Goal: Information Seeking & Learning: Learn about a topic

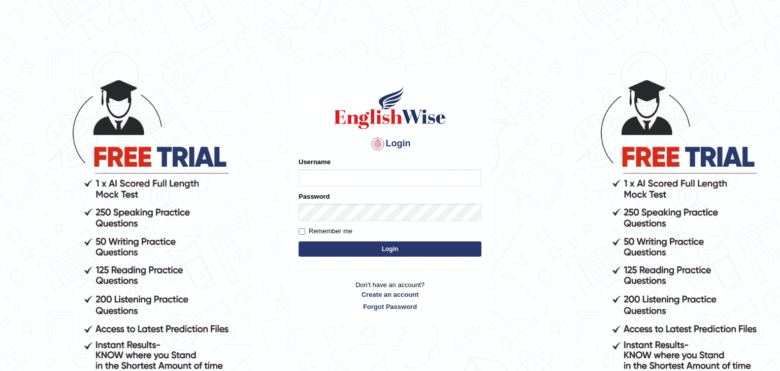
type input "Sinthuja"
click at [379, 247] on button "Login" at bounding box center [389, 248] width 183 height 15
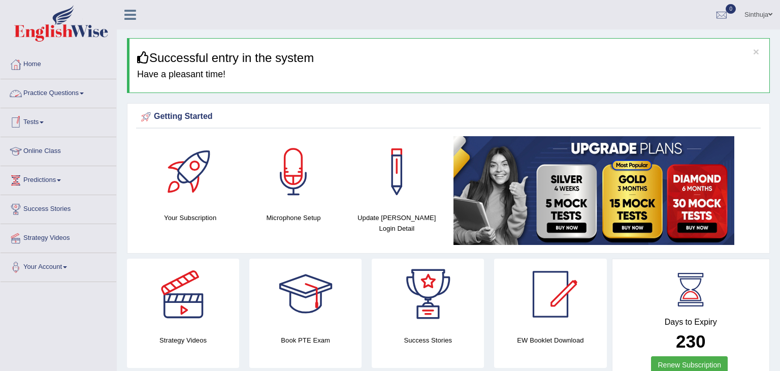
click at [84, 91] on link "Practice Questions" at bounding box center [59, 91] width 116 height 25
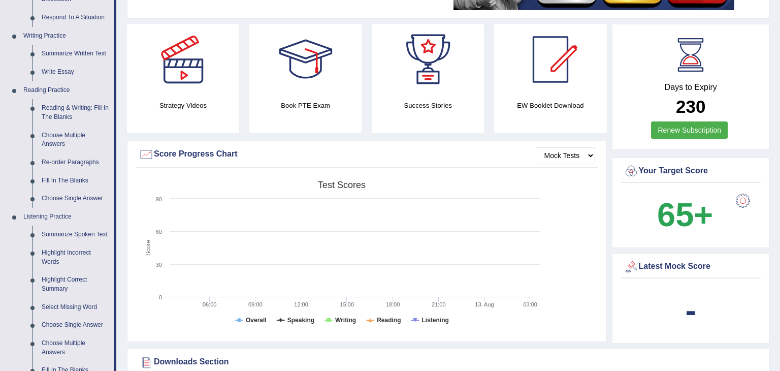
scroll to position [244, 0]
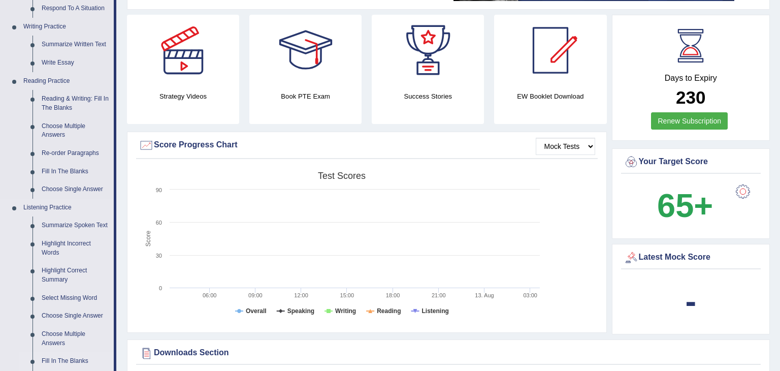
click at [71, 361] on link "Fill In The Blanks" at bounding box center [75, 361] width 77 height 18
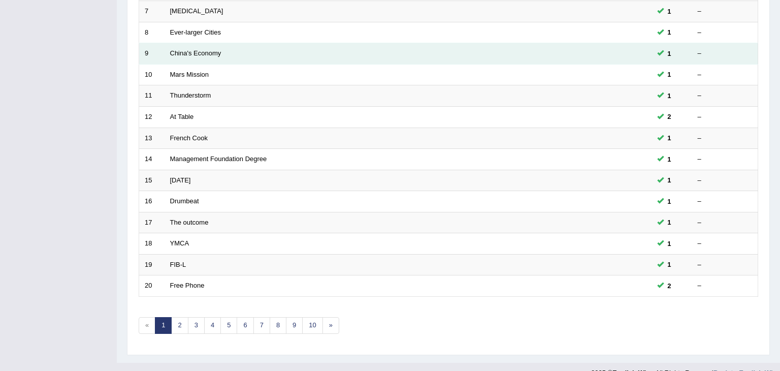
scroll to position [298, 0]
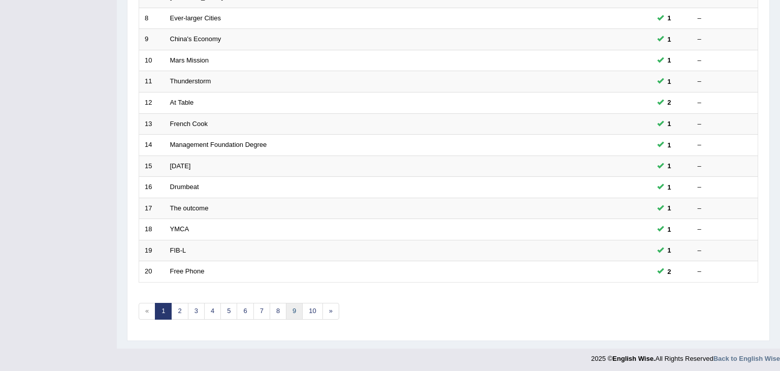
click at [294, 307] on link "9" at bounding box center [294, 311] width 17 height 17
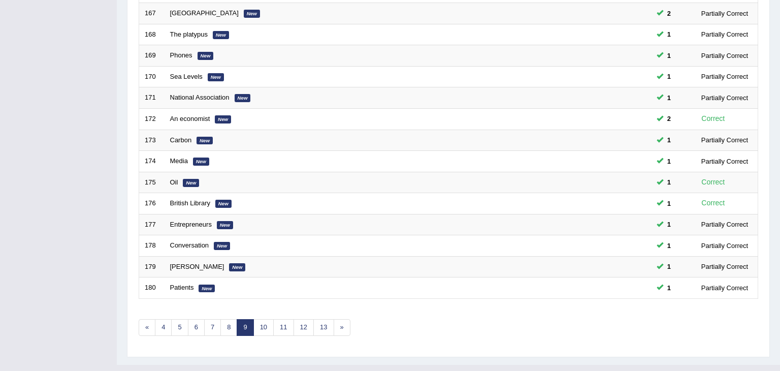
scroll to position [298, 0]
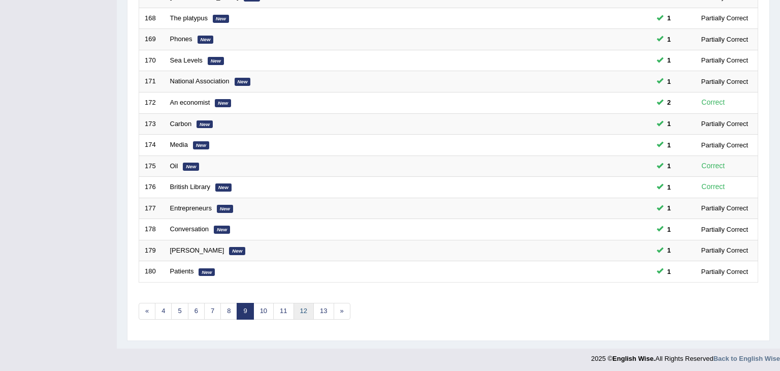
click at [298, 308] on link "12" at bounding box center [303, 311] width 20 height 17
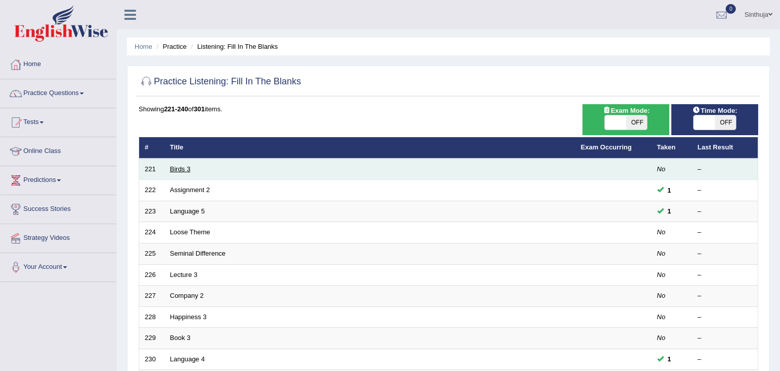
click at [179, 169] on link "Birds 3" at bounding box center [180, 169] width 20 height 8
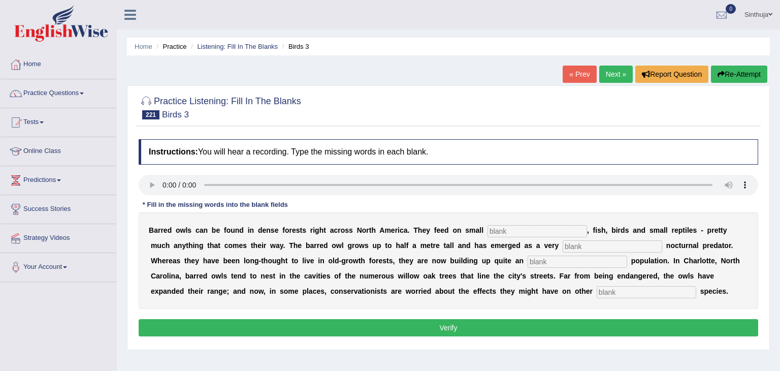
click at [487, 229] on input "text" at bounding box center [536, 231] width 99 height 12
type input "mammels"
click at [562, 247] on input "text" at bounding box center [611, 246] width 99 height 12
type input "adoptable"
click at [527, 259] on input "text" at bounding box center [576, 261] width 99 height 12
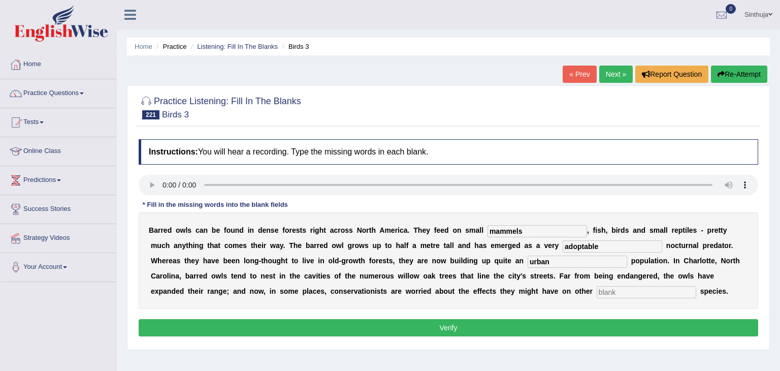
type input "urban"
click at [596, 292] on input "text" at bounding box center [645, 292] width 99 height 12
type input "native"
click at [475, 326] on button "Verify" at bounding box center [448, 327] width 619 height 17
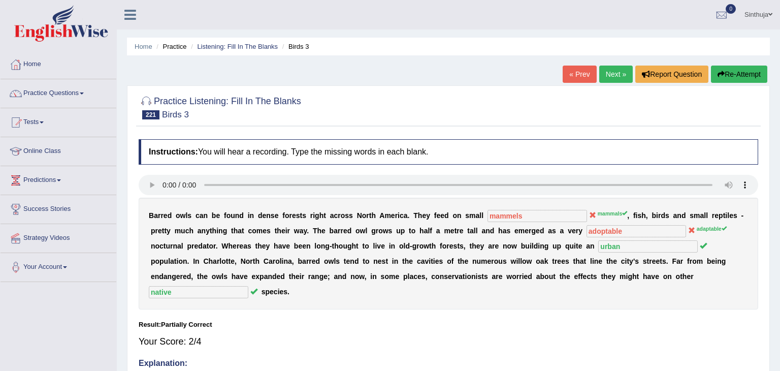
click at [603, 72] on link "Next »" at bounding box center [616, 73] width 34 height 17
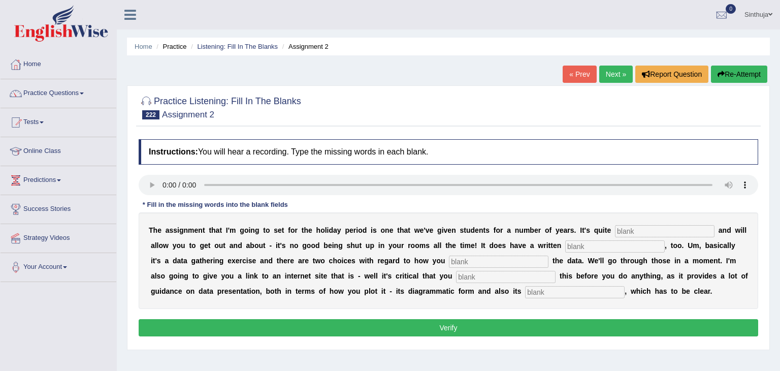
click at [615, 229] on input "text" at bounding box center [664, 231] width 99 height 12
type input "practical"
click at [570, 242] on input "text" at bounding box center [614, 246] width 99 height 12
type input "eliment"
click at [451, 260] on input "text" at bounding box center [498, 261] width 99 height 12
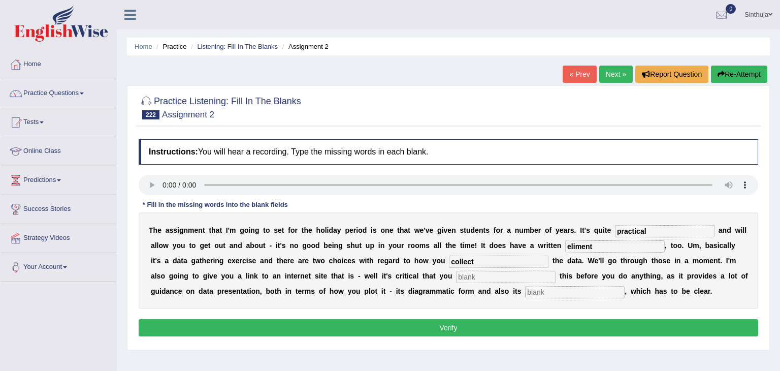
type input "collect"
click at [456, 275] on input "text" at bounding box center [505, 277] width 99 height 12
type input "review"
click at [525, 292] on input "text" at bounding box center [574, 292] width 99 height 12
type input "description"
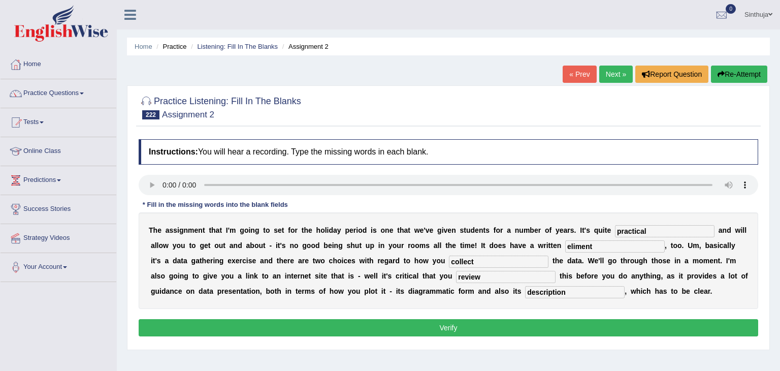
click at [459, 324] on button "Verify" at bounding box center [448, 327] width 619 height 17
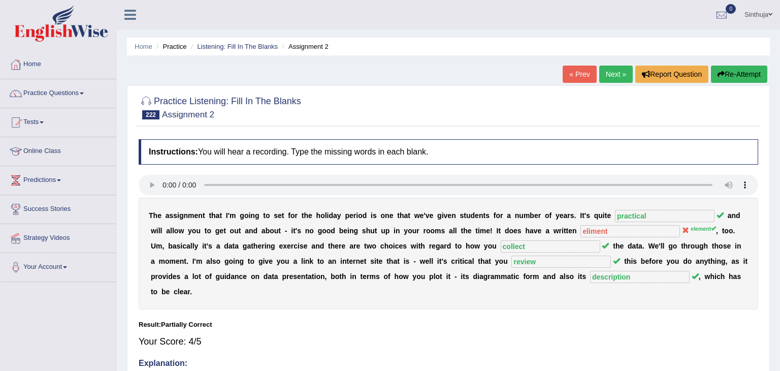
click at [612, 74] on link "Next »" at bounding box center [616, 73] width 34 height 17
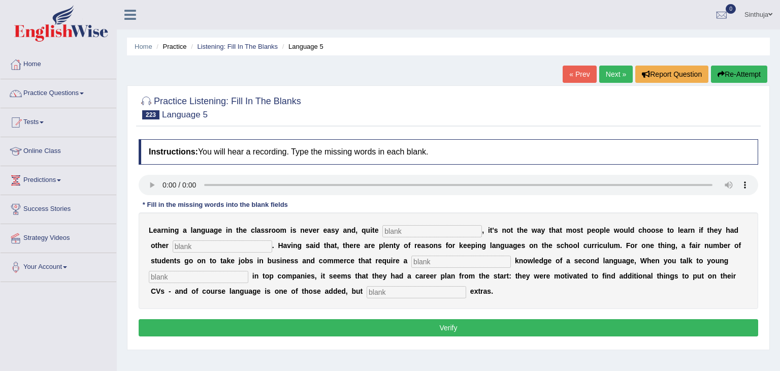
click at [382, 230] on input "text" at bounding box center [431, 231] width 99 height 12
type input "frankly"
click at [214, 247] on input "text" at bounding box center [222, 246] width 99 height 12
type input "options"
click at [411, 259] on input "text" at bounding box center [460, 261] width 99 height 12
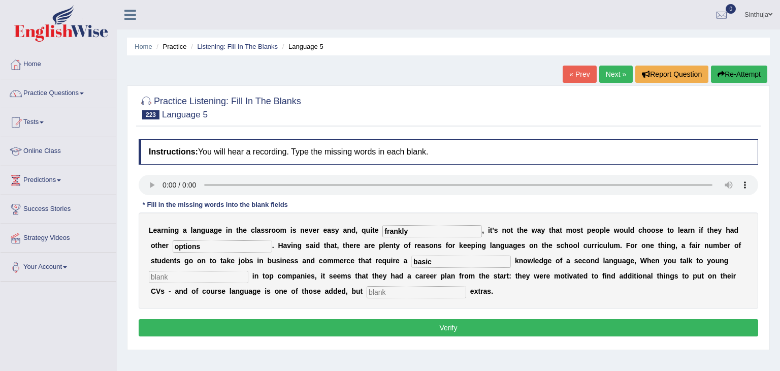
type input "basic"
click at [195, 269] on div "L e a r n i n g a l a n g u a g e i n t h e c l a s s r o o m i s n e v e r e a…" at bounding box center [448, 260] width 619 height 96
click at [190, 280] on input "text" at bounding box center [198, 277] width 99 height 12
type input "employees"
click at [366, 291] on input "text" at bounding box center [415, 292] width 99 height 12
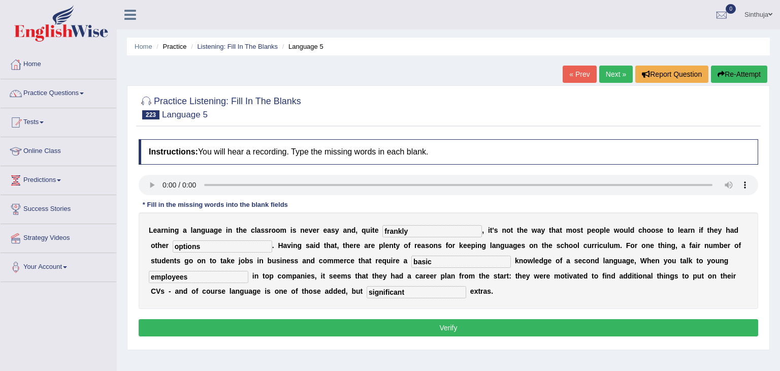
type input "significant"
click at [466, 328] on button "Verify" at bounding box center [448, 327] width 619 height 17
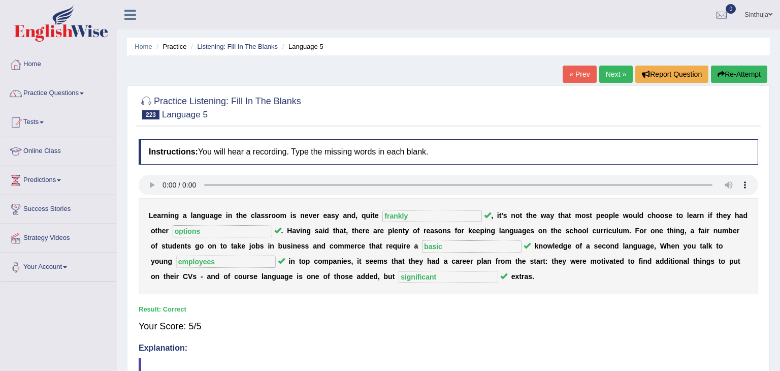
click at [614, 75] on link "Next »" at bounding box center [616, 73] width 34 height 17
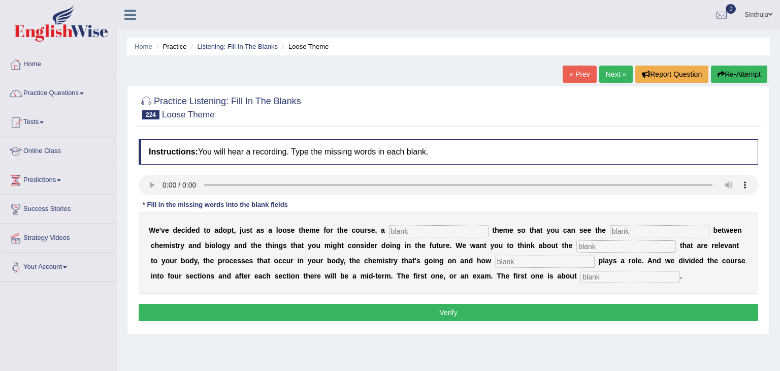
click at [404, 226] on input "text" at bounding box center [438, 231] width 99 height 12
click at [610, 228] on input "text" at bounding box center [659, 231] width 99 height 12
type input "connections"
click at [591, 246] on input "text" at bounding box center [625, 246] width 99 height 12
click at [495, 255] on input "text" at bounding box center [544, 261] width 99 height 12
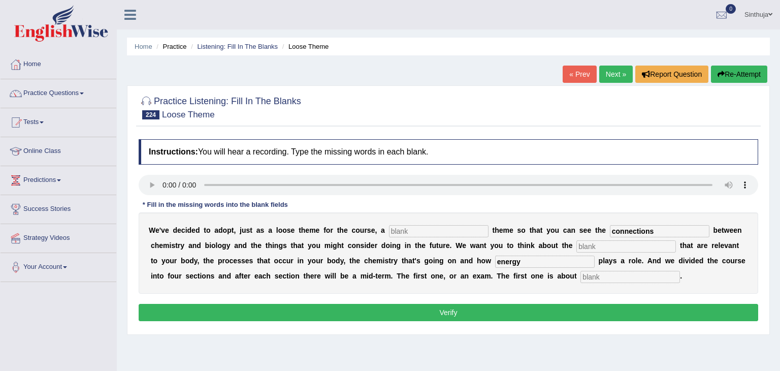
type input "energy"
click at [580, 274] on input "text" at bounding box center [629, 277] width 99 height 12
type input "matter"
click at [404, 233] on input "text" at bounding box center [438, 231] width 99 height 12
type input "biological"
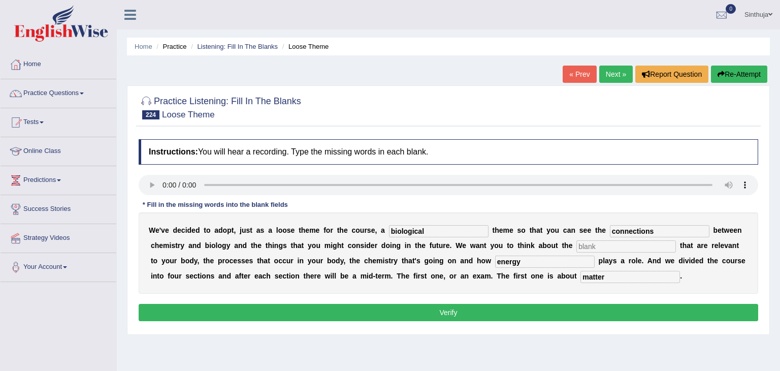
click at [576, 245] on input "text" at bounding box center [625, 246] width 99 height 12
type input "molecules"
click at [464, 313] on button "Verify" at bounding box center [448, 312] width 619 height 17
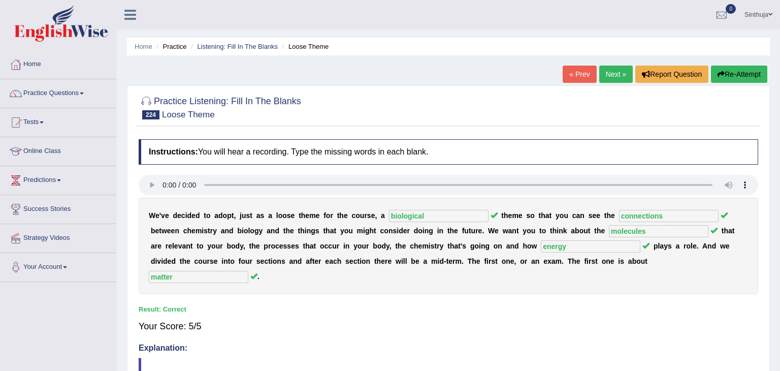
click at [611, 76] on link "Next »" at bounding box center [616, 73] width 34 height 17
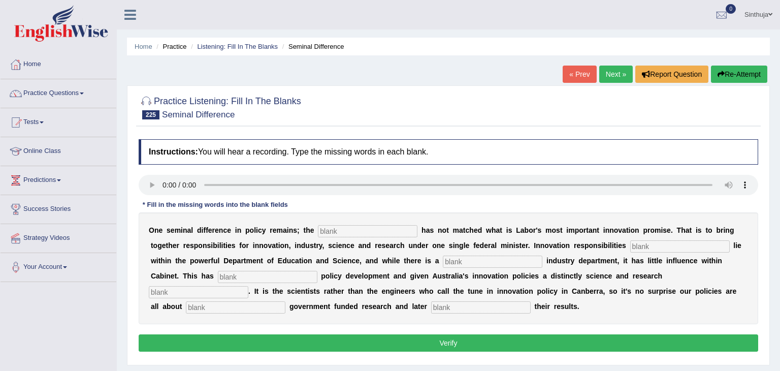
click at [318, 229] on input "text" at bounding box center [367, 231] width 99 height 12
click at [321, 228] on input "text" at bounding box center [367, 231] width 99 height 12
click at [630, 247] on input "text" at bounding box center [679, 246] width 99 height 12
type input "currently"
click at [443, 258] on input "text" at bounding box center [492, 261] width 99 height 12
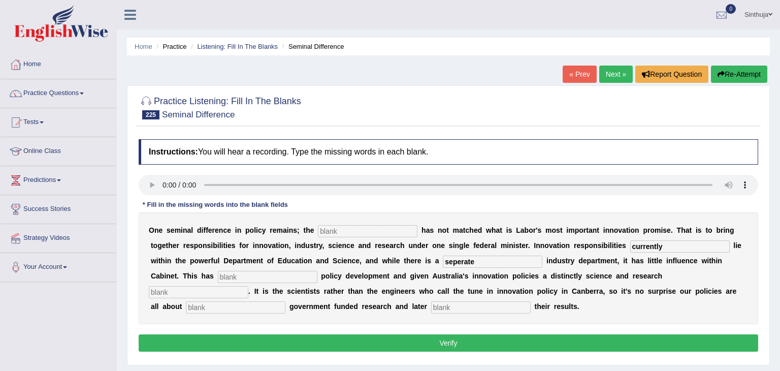
type input "seperate"
click at [225, 273] on input "text" at bounding box center [267, 277] width 99 height 12
type input "hampered"
click at [248, 286] on input "text" at bounding box center [198, 292] width 99 height 12
type input "bias"
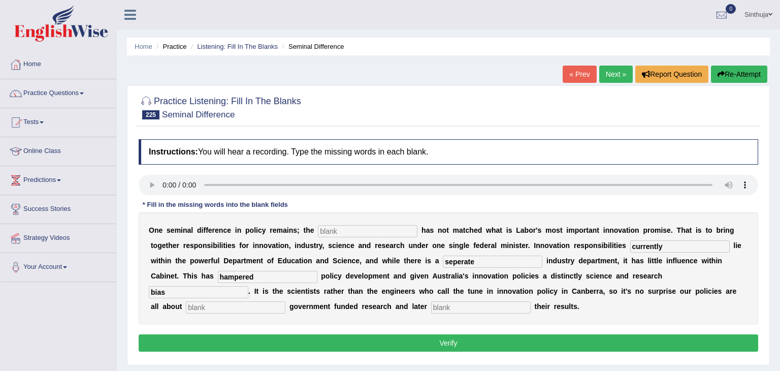
click at [285, 301] on input "text" at bounding box center [235, 307] width 99 height 12
click at [431, 307] on input "text" at bounding box center [480, 307] width 99 height 12
type input "commercialised"
click at [341, 230] on input "text" at bounding box center [367, 231] width 99 height 12
type input "f"
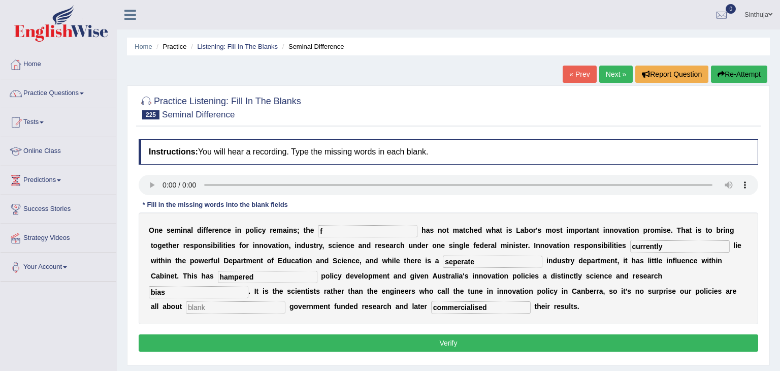
click at [285, 301] on input "text" at bounding box center [235, 307] width 99 height 12
type input "c"
click at [567, 342] on button "Verify" at bounding box center [448, 342] width 619 height 17
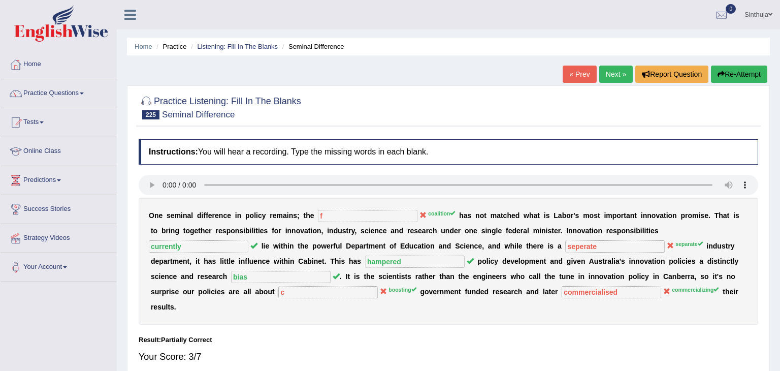
click at [675, 245] on sup "separate" at bounding box center [688, 244] width 27 height 6
click at [226, 226] on b "p" at bounding box center [228, 230] width 5 height 8
click at [610, 74] on link "Next »" at bounding box center [616, 73] width 34 height 17
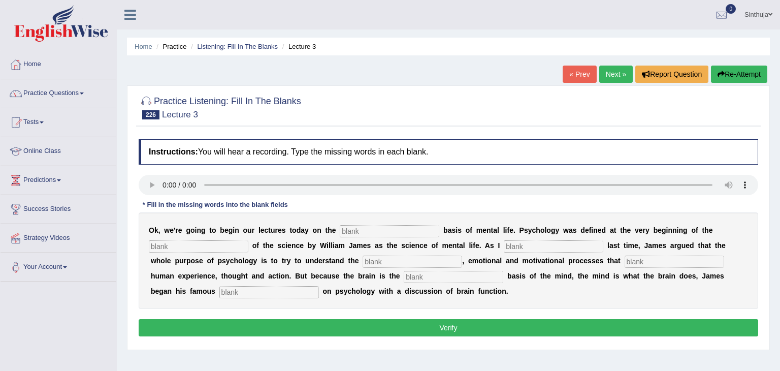
click at [610, 74] on link "Next »" at bounding box center [616, 73] width 34 height 17
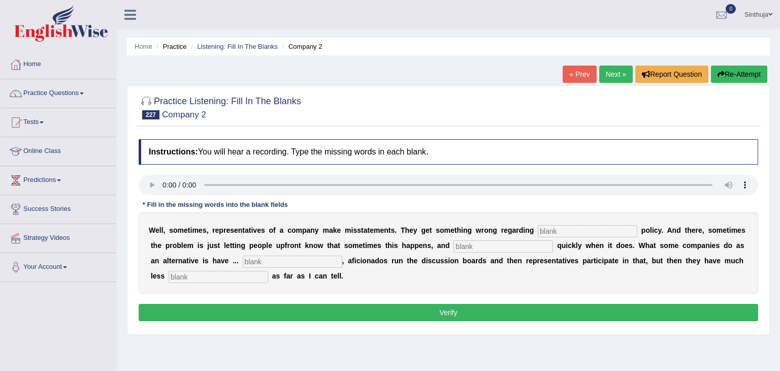
click at [547, 229] on input "text" at bounding box center [587, 231] width 99 height 12
type input "cooperate"
click at [475, 244] on input "text" at bounding box center [502, 246] width 99 height 12
type input "apologyze"
click at [304, 261] on input "text" at bounding box center [292, 261] width 99 height 12
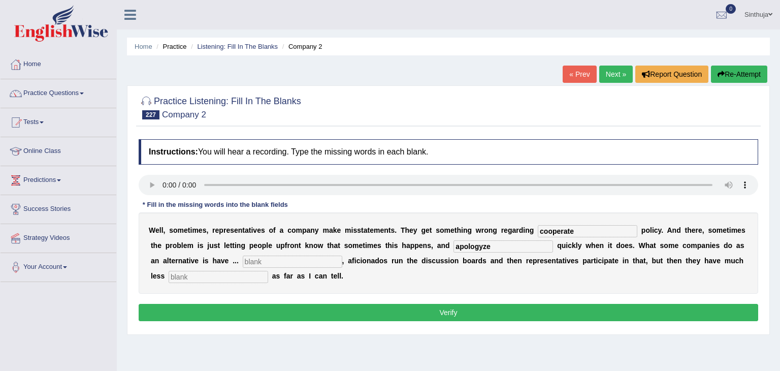
click at [233, 272] on input "text" at bounding box center [218, 277] width 99 height 12
type input "reliabilities"
click at [249, 258] on input "text" at bounding box center [292, 261] width 99 height 12
click at [453, 243] on input "apologyze" at bounding box center [502, 246] width 99 height 12
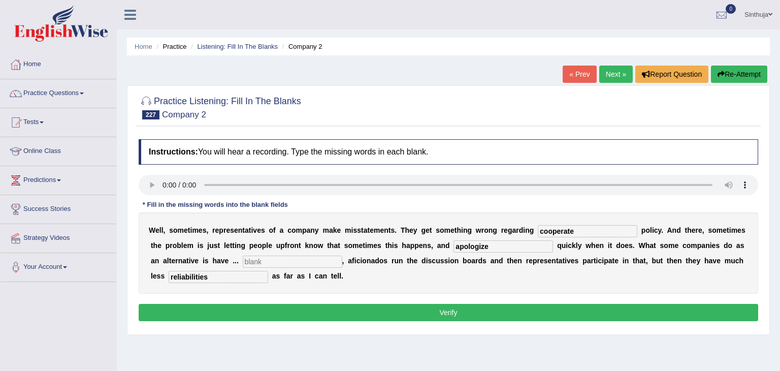
type input "apologize"
click at [279, 260] on input "text" at bounding box center [292, 261] width 99 height 12
type input "hobbies"
click at [339, 308] on button "Verify" at bounding box center [448, 312] width 619 height 17
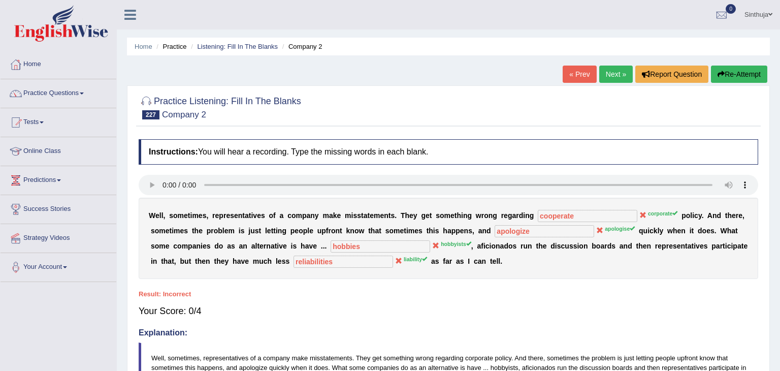
click at [731, 77] on button "Re-Attempt" at bounding box center [739, 73] width 56 height 17
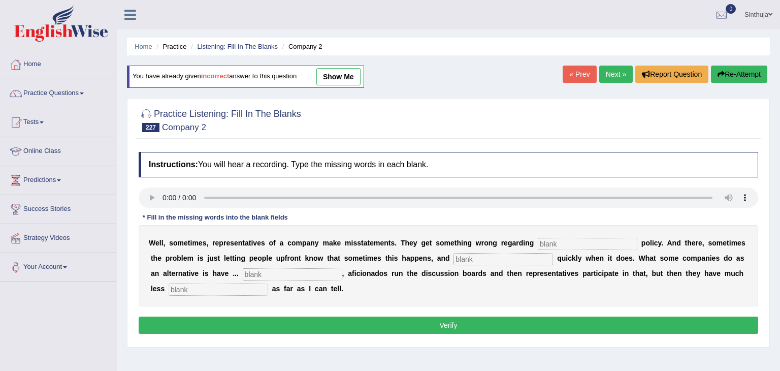
click at [538, 242] on input "text" at bounding box center [587, 244] width 99 height 12
type input "corporate"
click at [461, 258] on input "text" at bounding box center [502, 259] width 99 height 12
type input "apologise"
click at [282, 276] on input "text" at bounding box center [292, 274] width 99 height 12
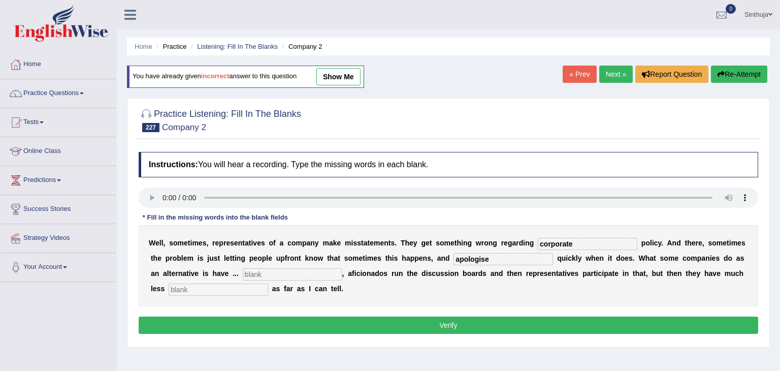
click at [229, 291] on input "text" at bounding box center [218, 289] width 99 height 12
type input "liabilities"
click at [275, 270] on input "text" at bounding box center [292, 274] width 99 height 12
type input "h"
click at [447, 324] on button "Verify" at bounding box center [448, 324] width 619 height 17
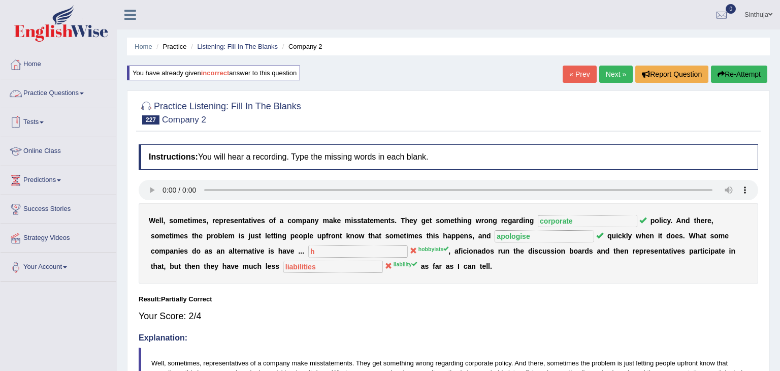
click at [87, 91] on link "Practice Questions" at bounding box center [59, 91] width 116 height 25
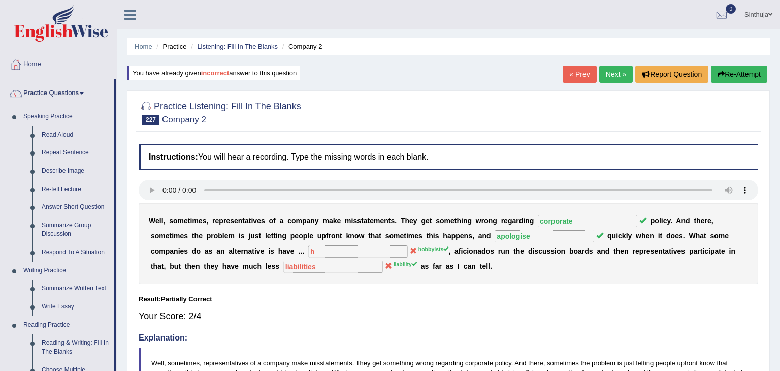
click at [397, 90] on div "Practice Listening: Fill In The Blanks 227 Company 2 Instructions: You will hea…" at bounding box center [448, 253] width 643 height 326
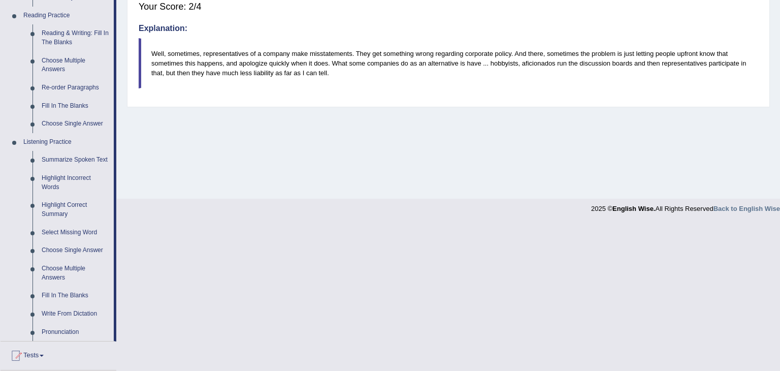
scroll to position [325, 0]
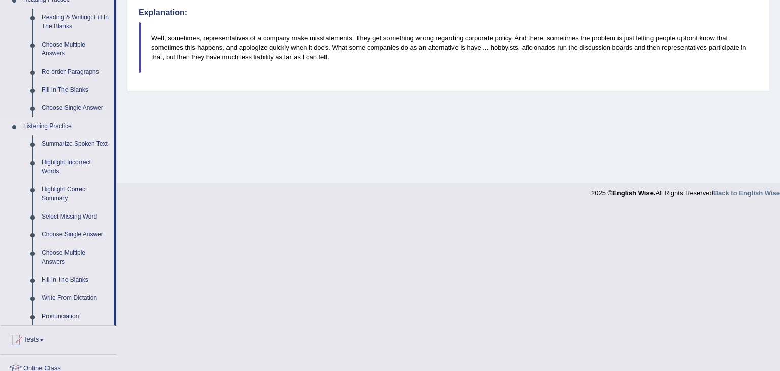
click at [53, 142] on link "Summarize Spoken Text" at bounding box center [75, 144] width 77 height 18
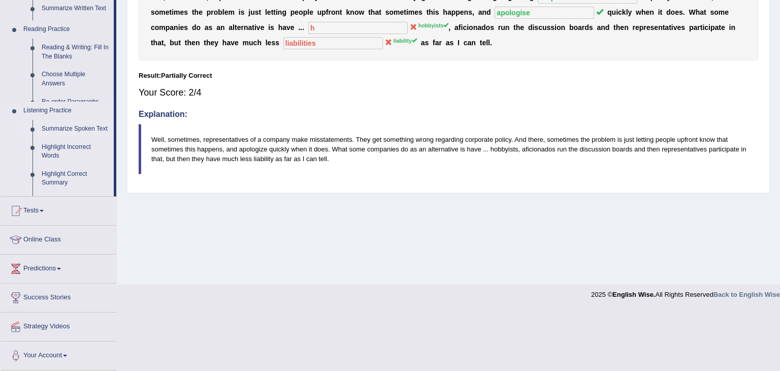
scroll to position [162, 0]
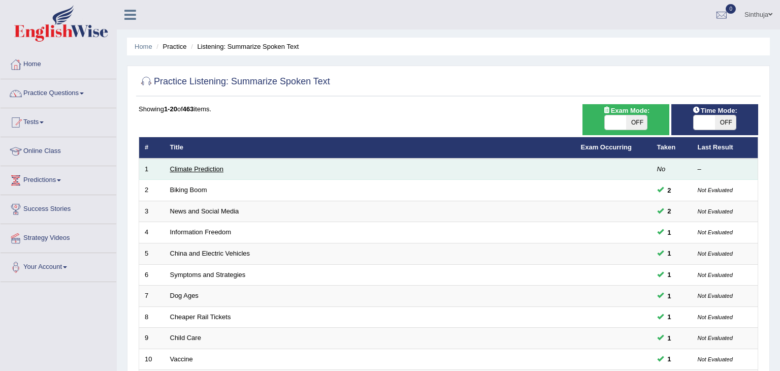
click at [190, 165] on link "Climate Prediction" at bounding box center [197, 169] width 54 height 8
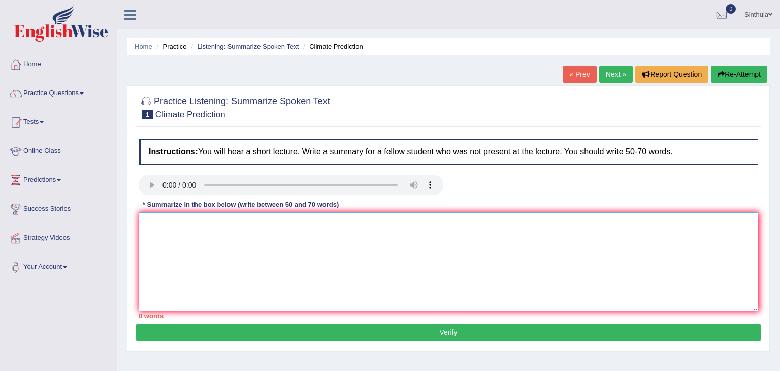
click at [152, 224] on textarea at bounding box center [448, 261] width 619 height 98
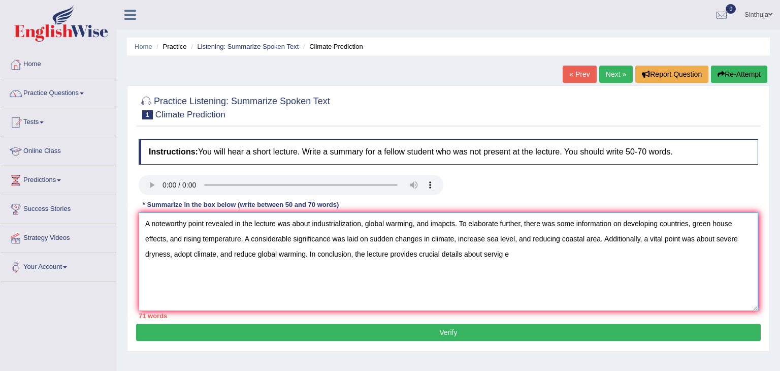
click at [440, 251] on textarea "A noteworthy point revealed in the lecture was about industrialization, global …" at bounding box center [448, 261] width 619 height 98
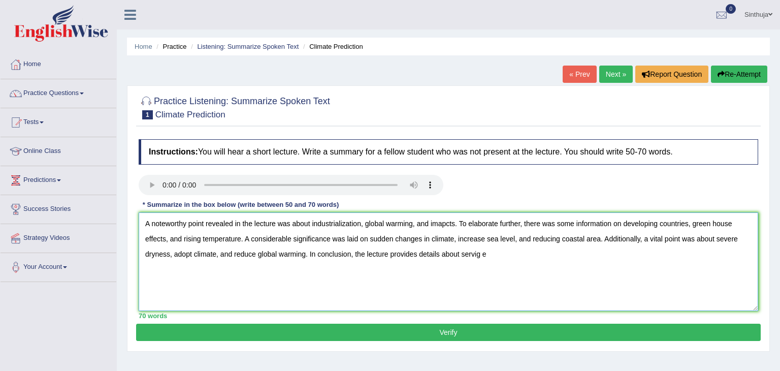
click at [171, 256] on textarea "A noteworthy point revealed in the lecture was about industrialization, global …" at bounding box center [448, 261] width 619 height 98
click at [439, 259] on textarea "A noteworthy point revealed in the lecture was about industrialization, global …" at bounding box center [448, 261] width 619 height 98
type textarea "A noteworthy point revealed in the lecture was about industrialization, global …"
click at [445, 336] on button "Verify" at bounding box center [448, 331] width 624 height 17
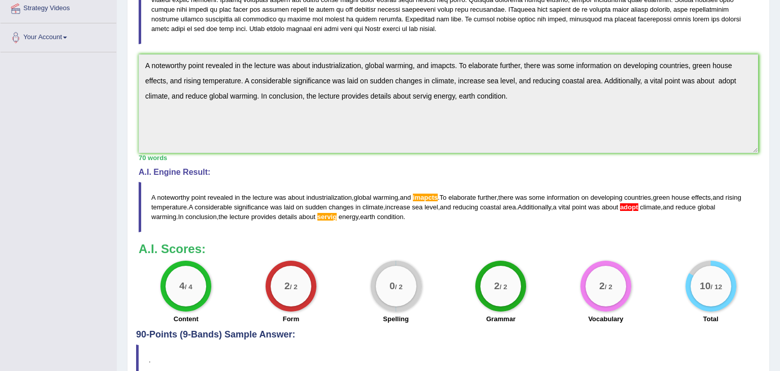
scroll to position [244, 0]
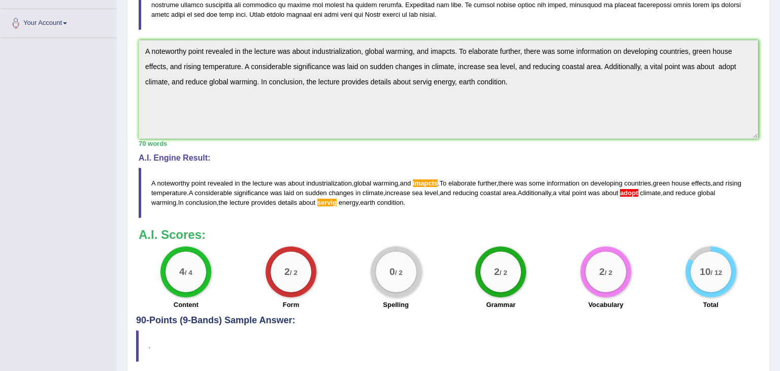
click at [427, 180] on span "imapcts" at bounding box center [425, 183] width 25 height 8
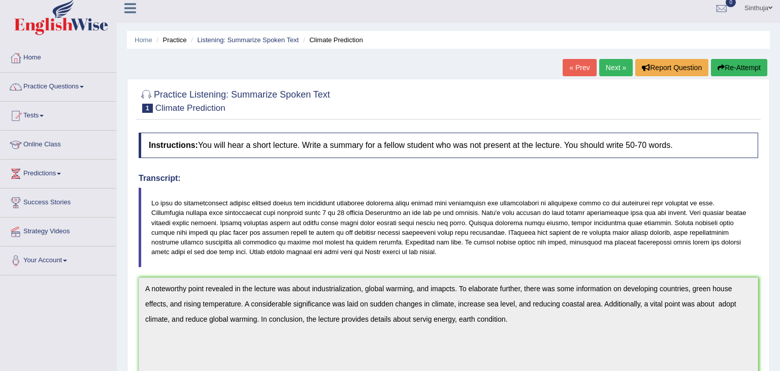
scroll to position [0, 0]
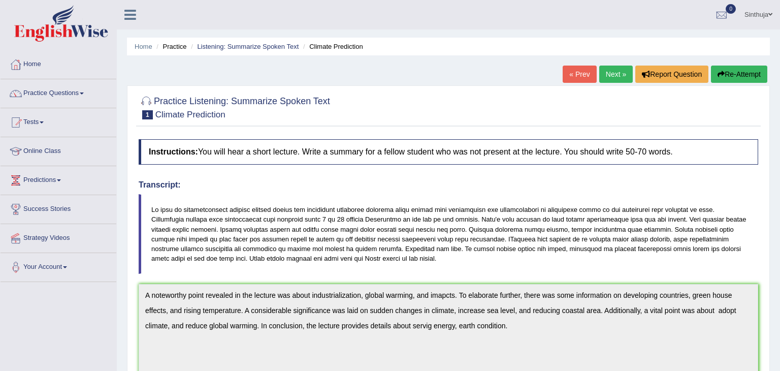
click at [618, 75] on link "Next »" at bounding box center [616, 73] width 34 height 17
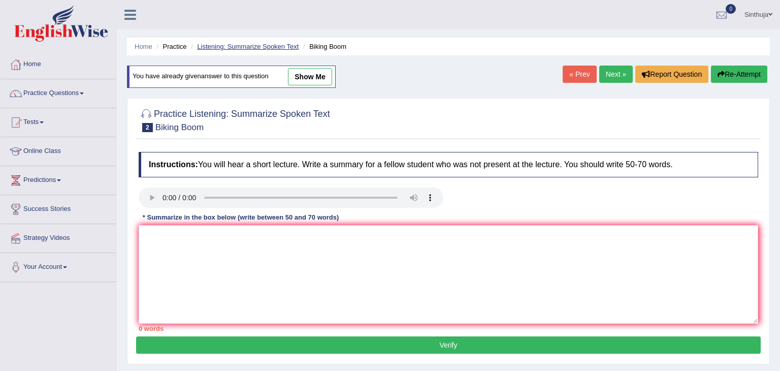
click at [236, 44] on link "Listening: Summarize Spoken Text" at bounding box center [248, 47] width 102 height 8
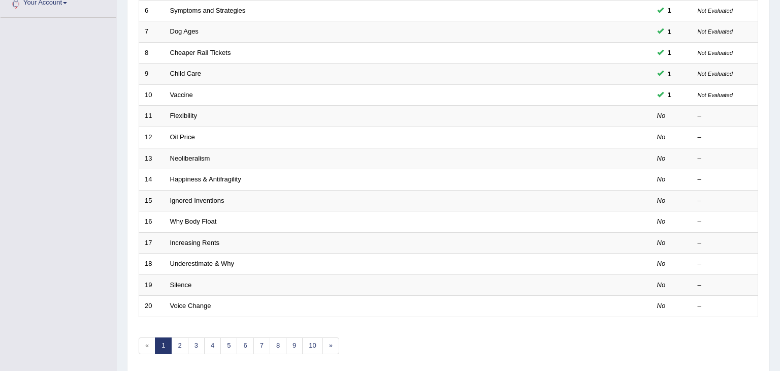
scroll to position [284, 0]
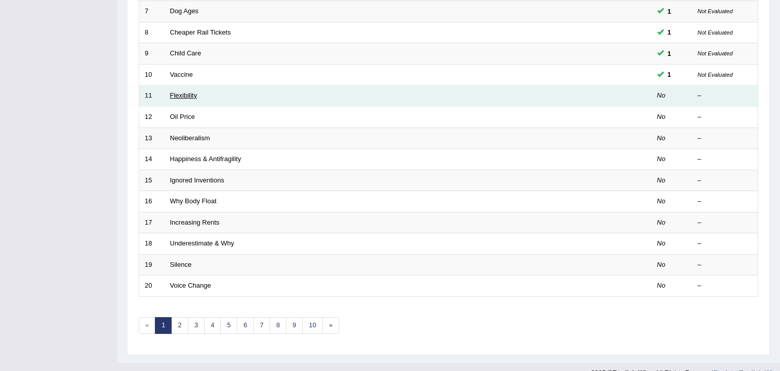
click at [181, 96] on link "Flexibility" at bounding box center [183, 95] width 27 height 8
